Goal: Information Seeking & Learning: Understand process/instructions

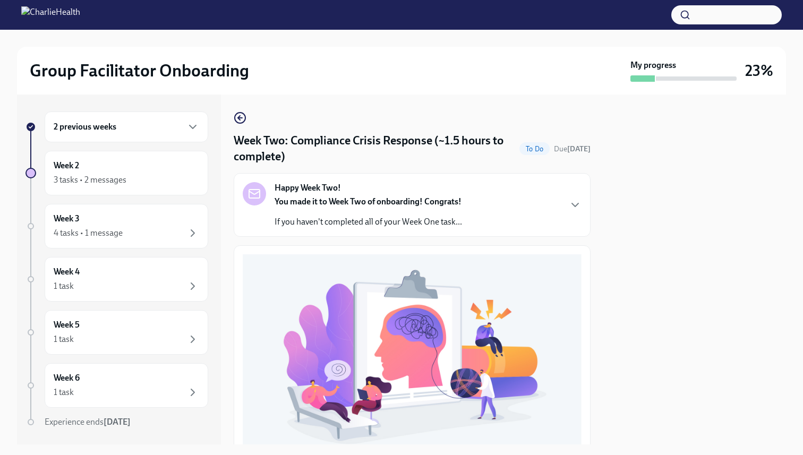
scroll to position [294, 0]
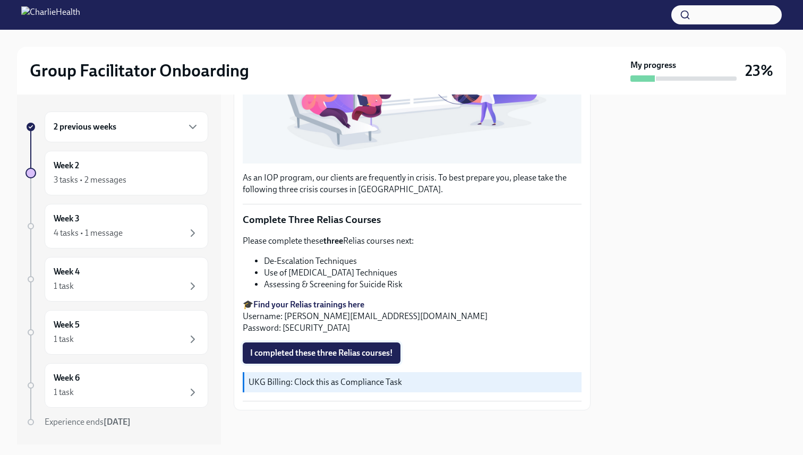
click at [326, 359] on button "I completed these three Relias courses!" at bounding box center [322, 353] width 158 height 21
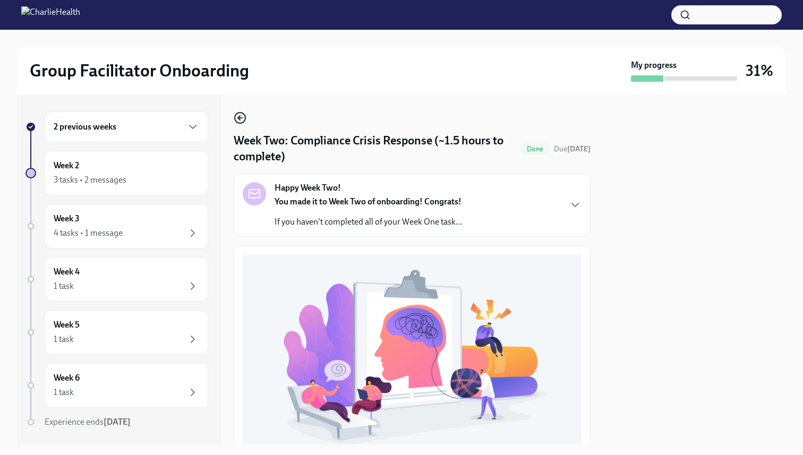
click at [238, 121] on icon "button" at bounding box center [240, 118] width 13 height 13
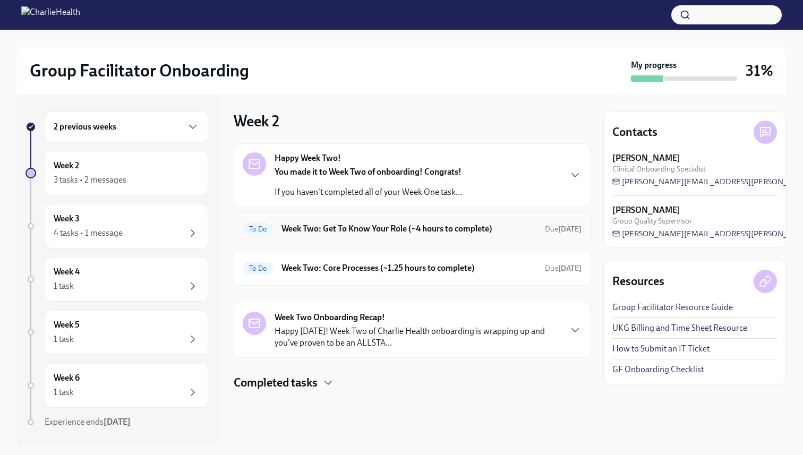
click at [376, 235] on div "To Do Week Two: Get To Know Your Role (~4 hours to complete) Due [DATE]" at bounding box center [412, 229] width 339 height 17
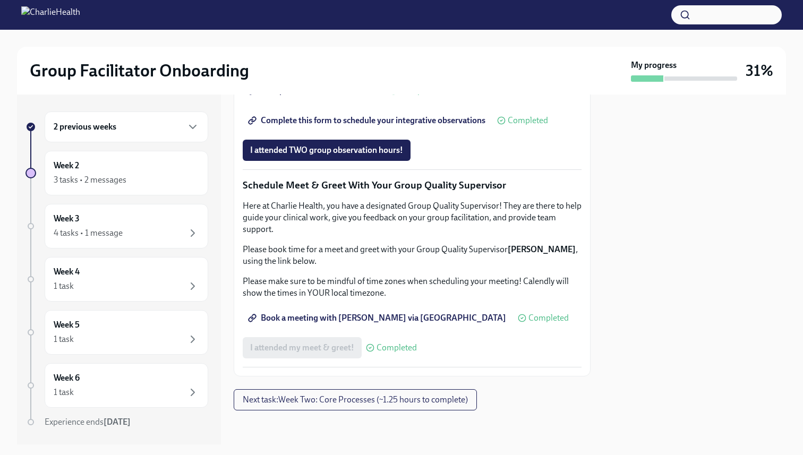
scroll to position [992, 0]
click at [375, 403] on span "Next task : Week Two: Core Processes (~1.25 hours to complete)" at bounding box center [355, 400] width 225 height 11
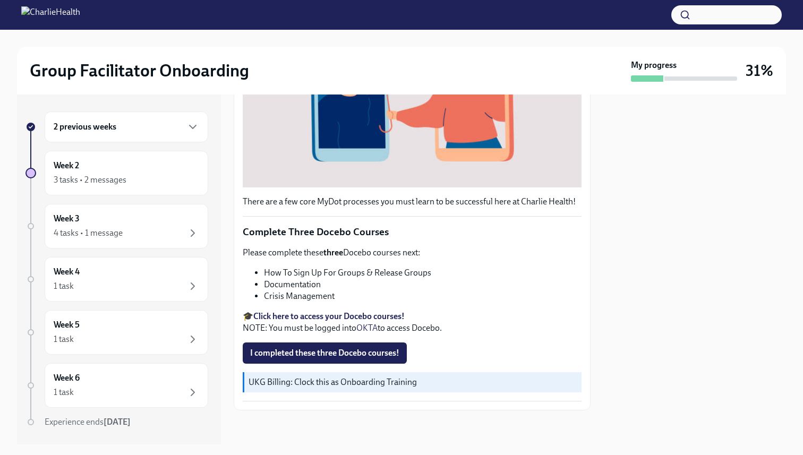
scroll to position [277, 0]
click at [292, 286] on li "Documentation" at bounding box center [423, 285] width 318 height 12
copy li "Documentation"
click at [362, 312] on strong "Click here to access your Docebo courses!" at bounding box center [328, 316] width 151 height 10
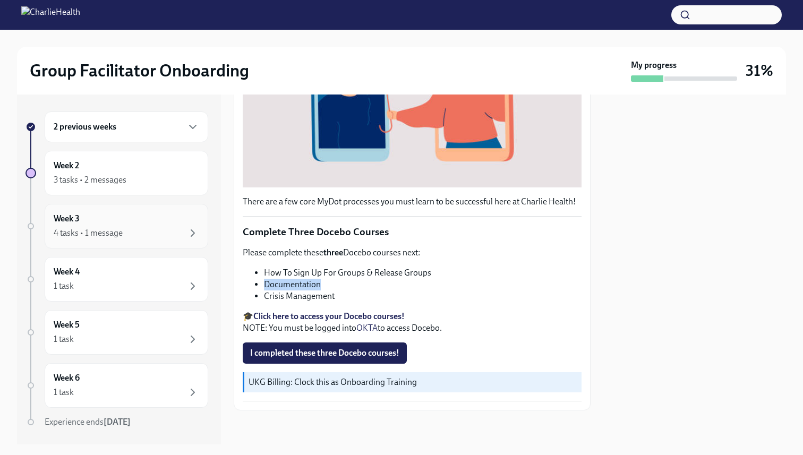
click at [141, 236] on div "4 tasks • 1 message" at bounding box center [127, 233] width 146 height 13
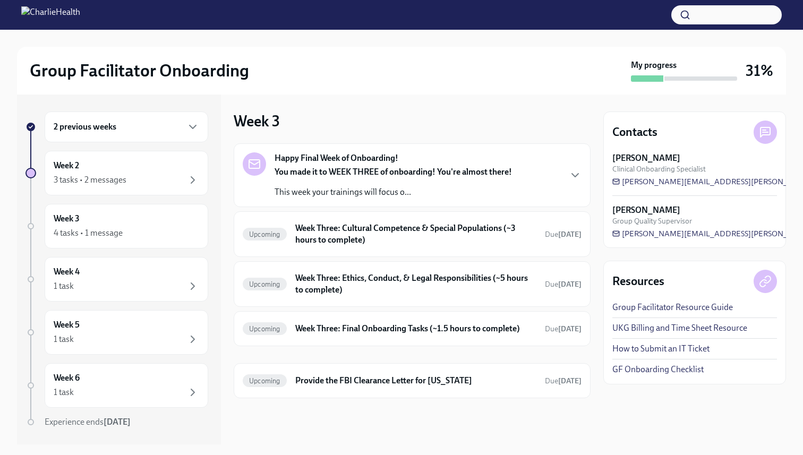
click at [319, 197] on p "This week your trainings will focus o..." at bounding box center [394, 193] width 238 height 12
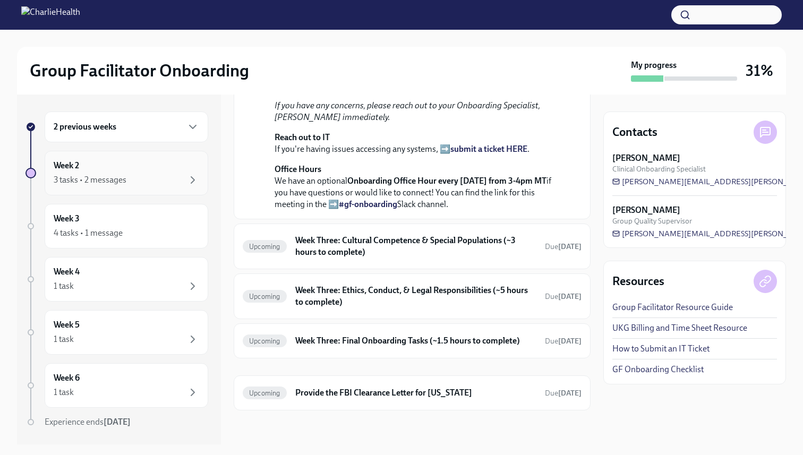
click at [156, 176] on div "3 tasks • 2 messages" at bounding box center [127, 180] width 146 height 13
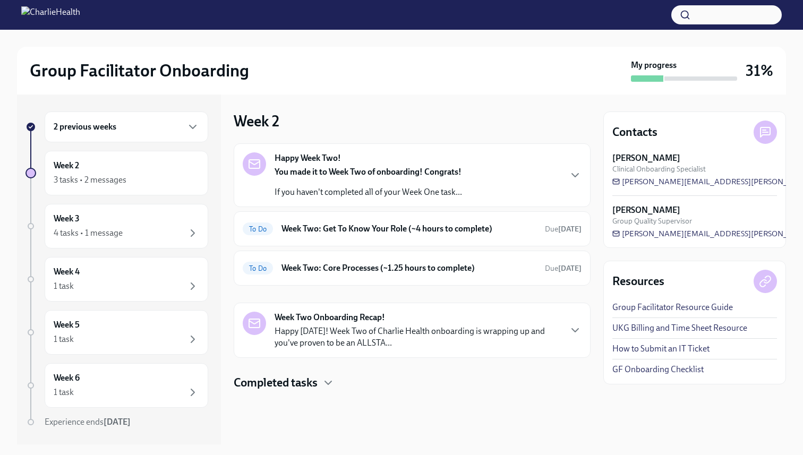
click at [175, 133] on div "2 previous weeks" at bounding box center [127, 127] width 164 height 31
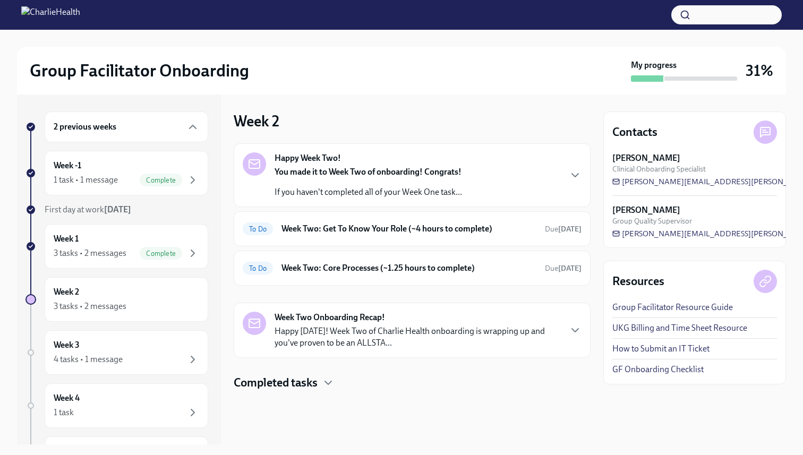
click at [337, 188] on p "If you haven't completed all of your Week One task..." at bounding box center [369, 193] width 188 height 12
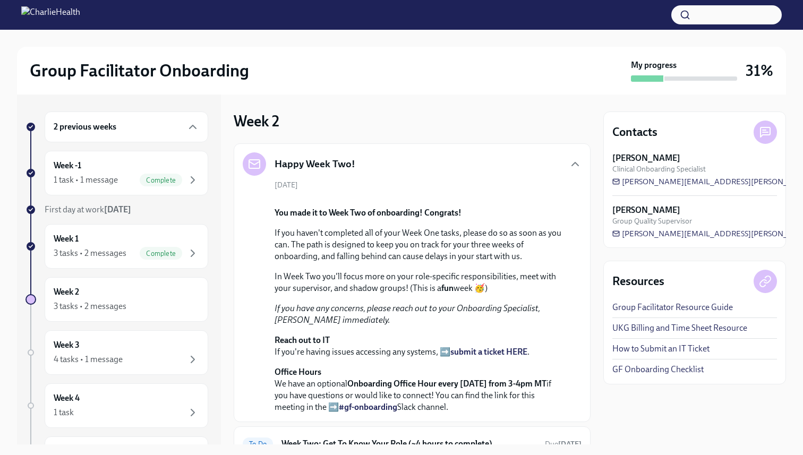
click at [131, 135] on div "2 previous weeks" at bounding box center [127, 127] width 164 height 31
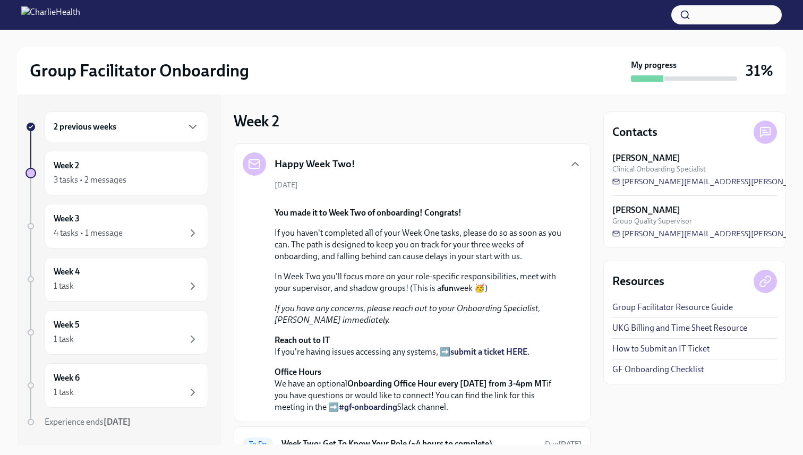
click at [129, 135] on div "2 previous weeks" at bounding box center [127, 127] width 164 height 31
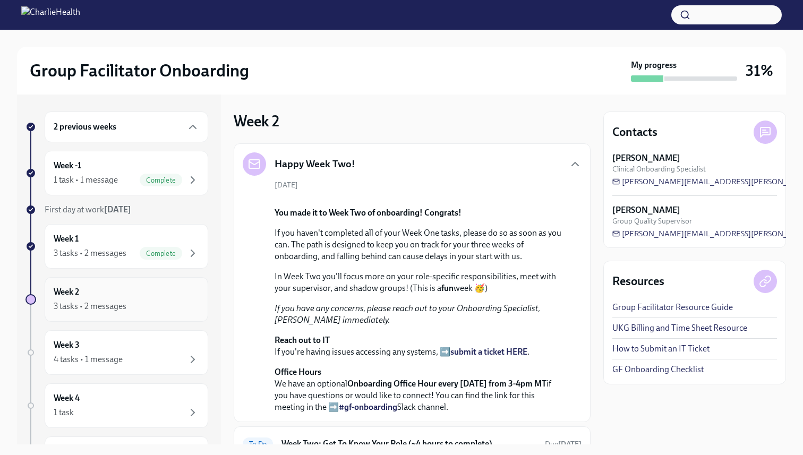
click at [120, 302] on div "3 tasks • 2 messages" at bounding box center [90, 307] width 73 height 12
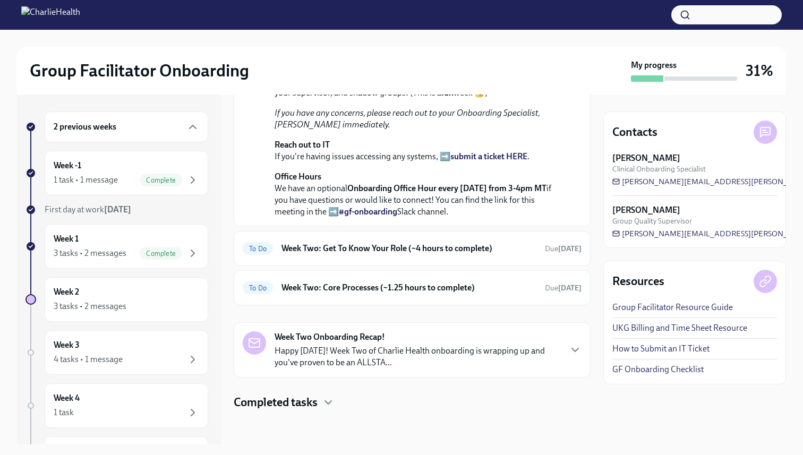
scroll to position [327, 0]
click at [360, 253] on h6 "Week Two: Get To Know Your Role (~4 hours to complete)" at bounding box center [409, 249] width 255 height 12
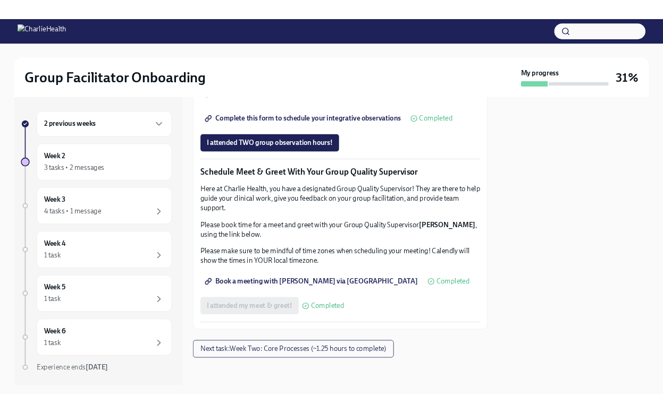
scroll to position [880, 0]
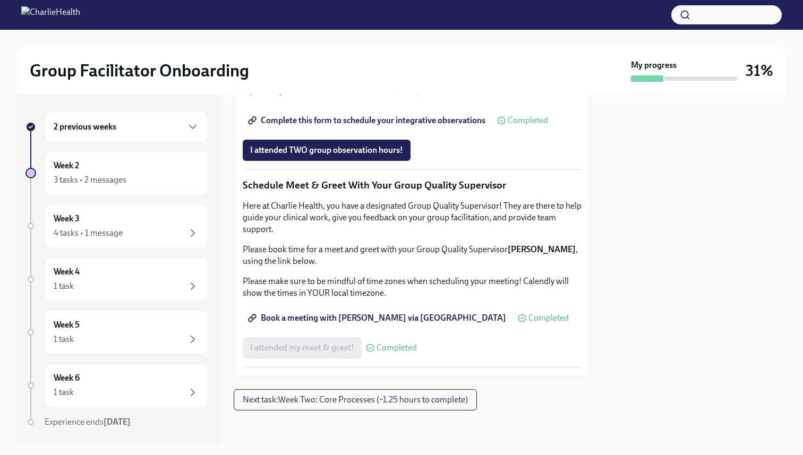
click at [332, 101] on link "Group Observation Instructions" at bounding box center [314, 90] width 142 height 21
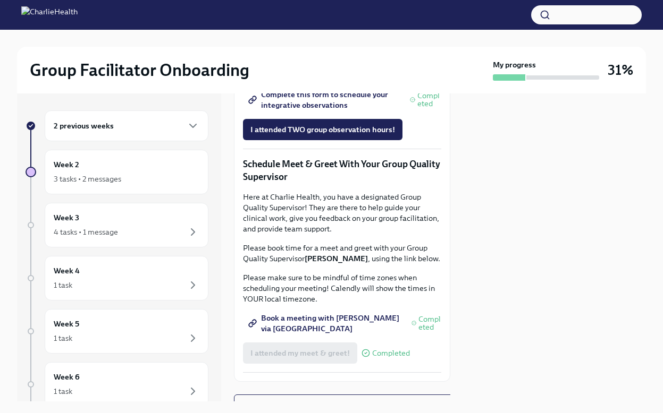
scroll to position [0, 0]
